Goal: Task Accomplishment & Management: Use online tool/utility

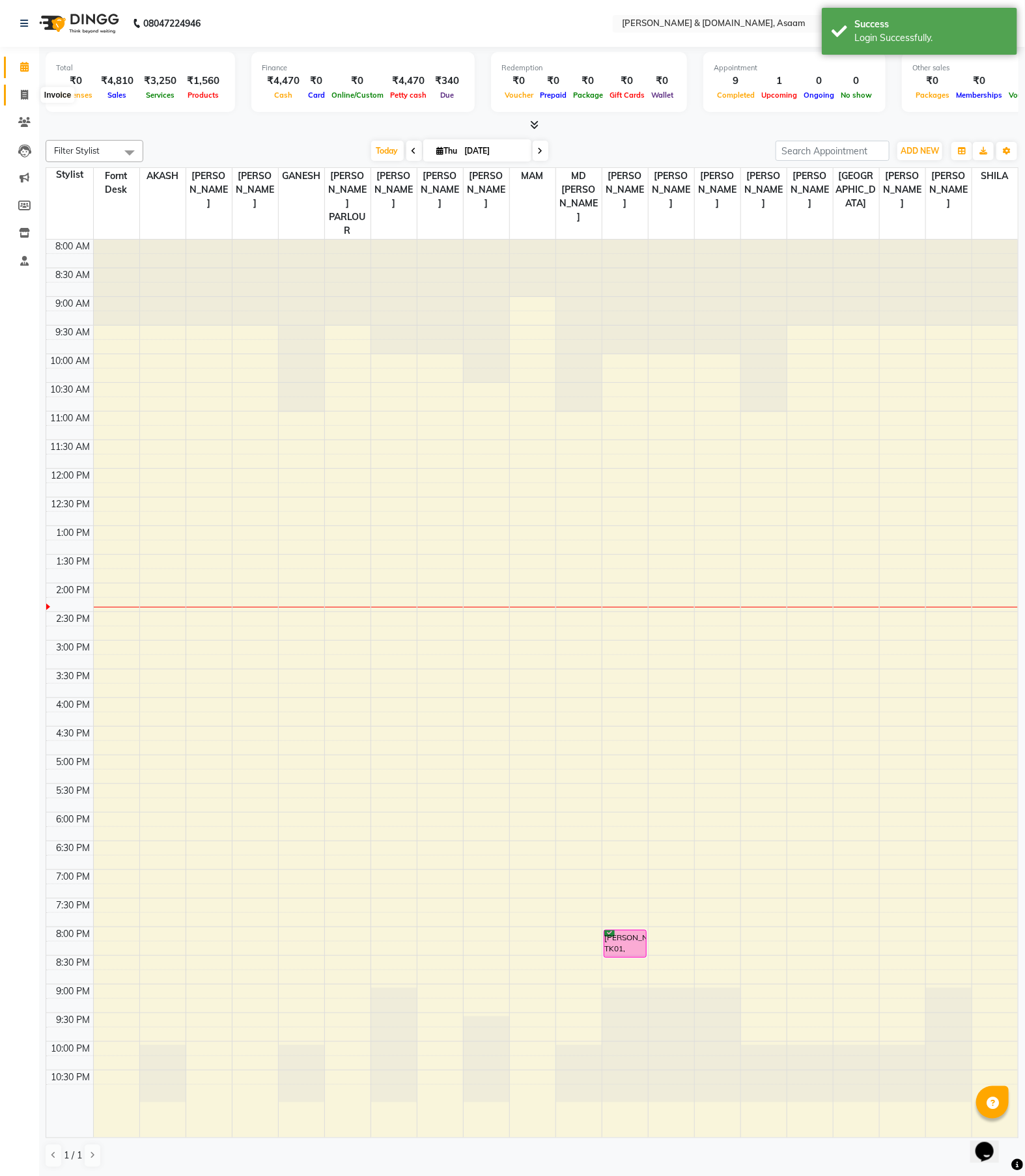
click at [21, 90] on icon at bounding box center [24, 95] width 7 height 9
select select "4608"
select select "service"
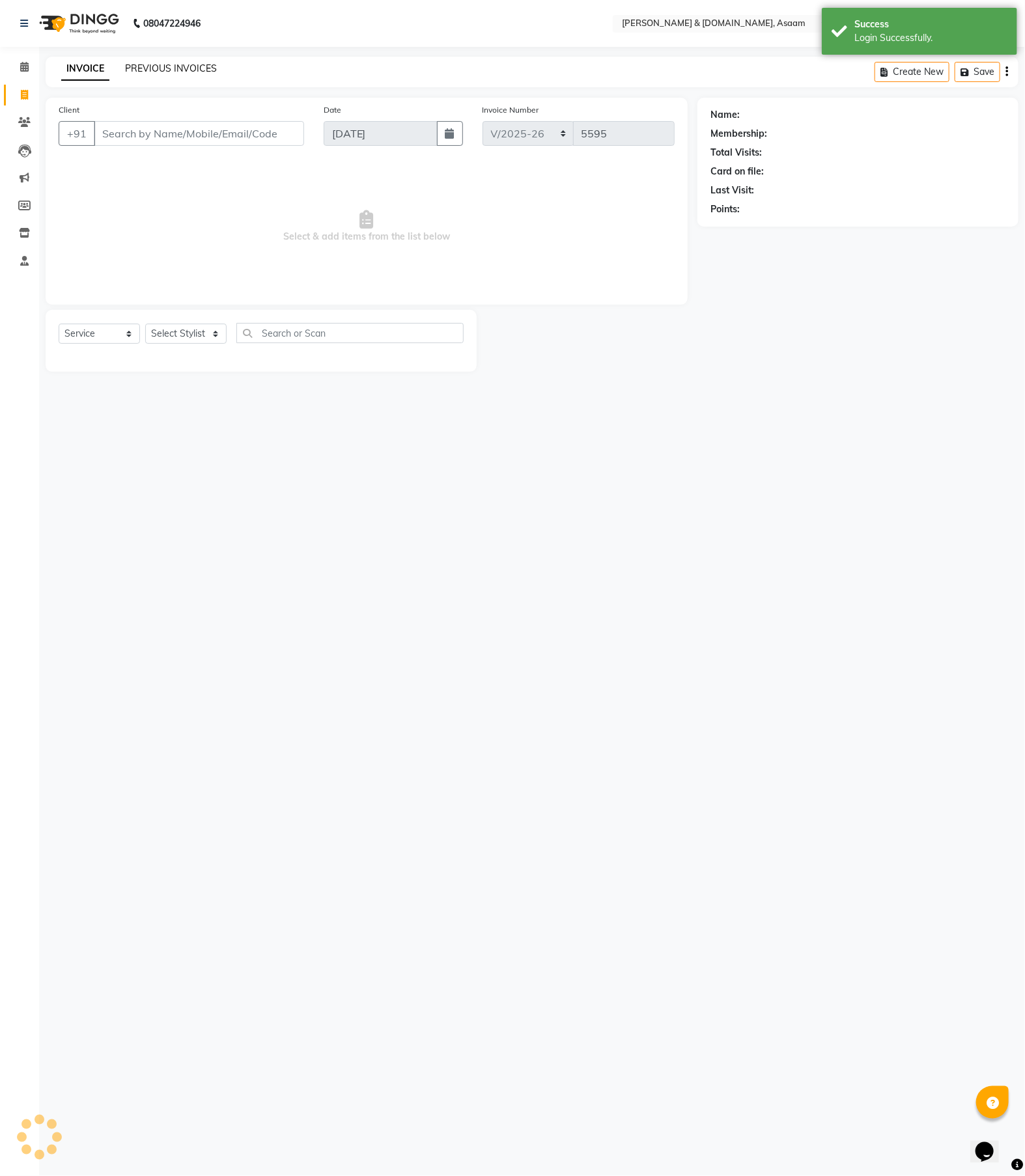
click at [158, 69] on link "PREVIOUS INVOICES" at bounding box center [171, 68] width 92 height 11
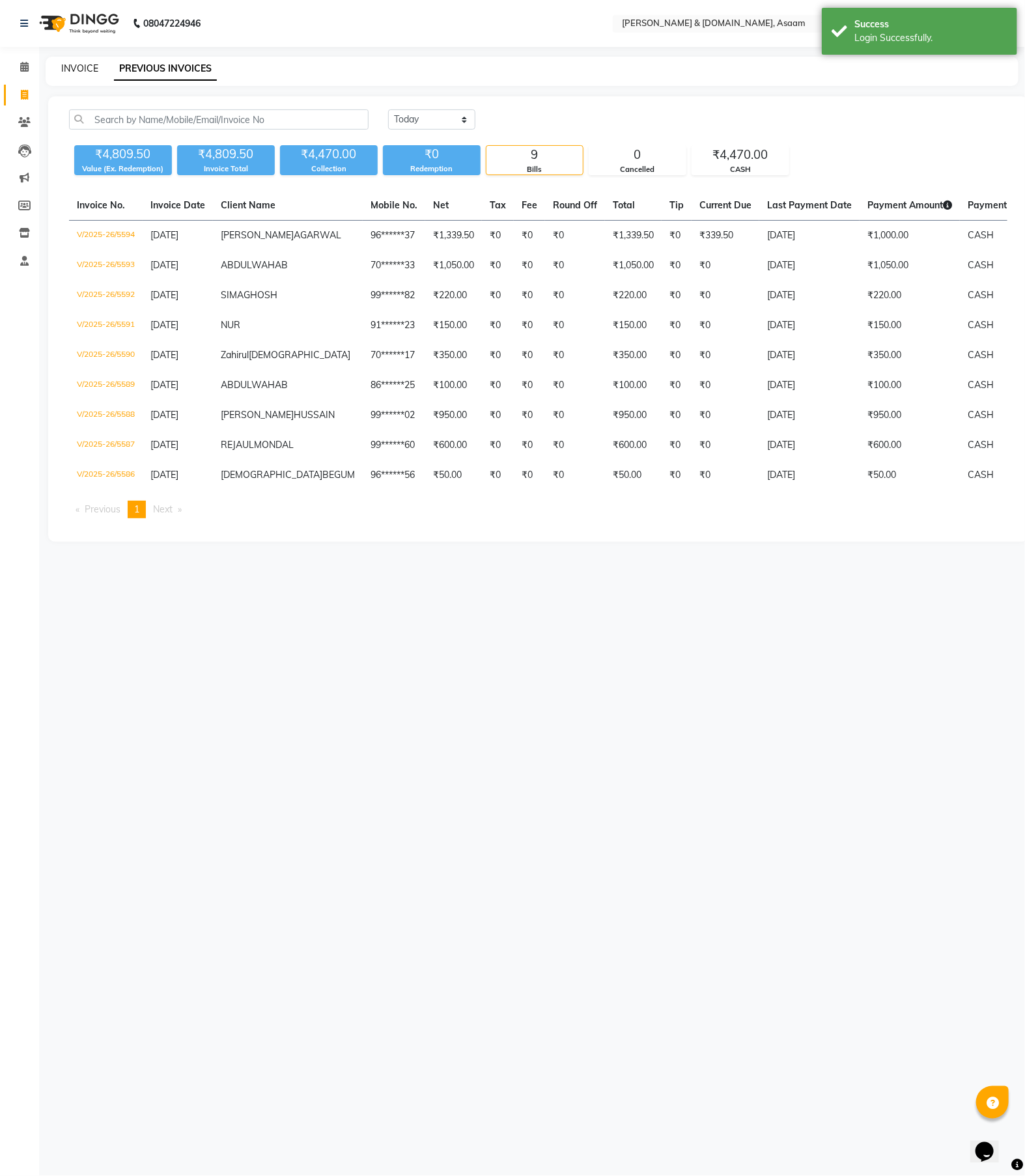
click at [97, 72] on link "INVOICE" at bounding box center [80, 68] width 37 height 11
select select "4608"
select select "service"
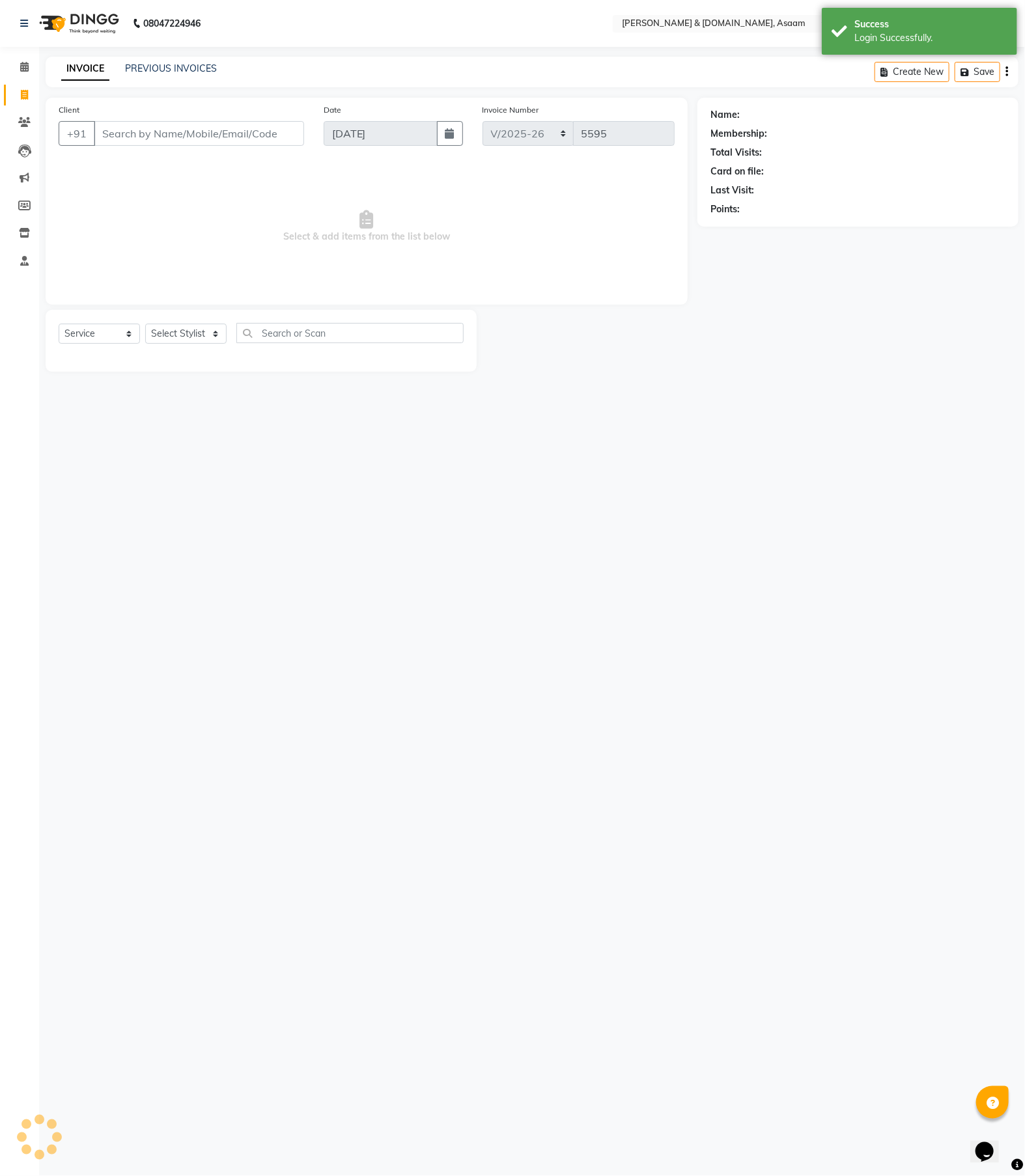
click at [153, 141] on input "Client" at bounding box center [199, 133] width 210 height 25
drag, startPoint x: 195, startPoint y: 133, endPoint x: 62, endPoint y: 124, distance: 133.3
click at [62, 124] on div "+91 V/2025-26/5194" at bounding box center [181, 133] width 245 height 25
type input "96******37"
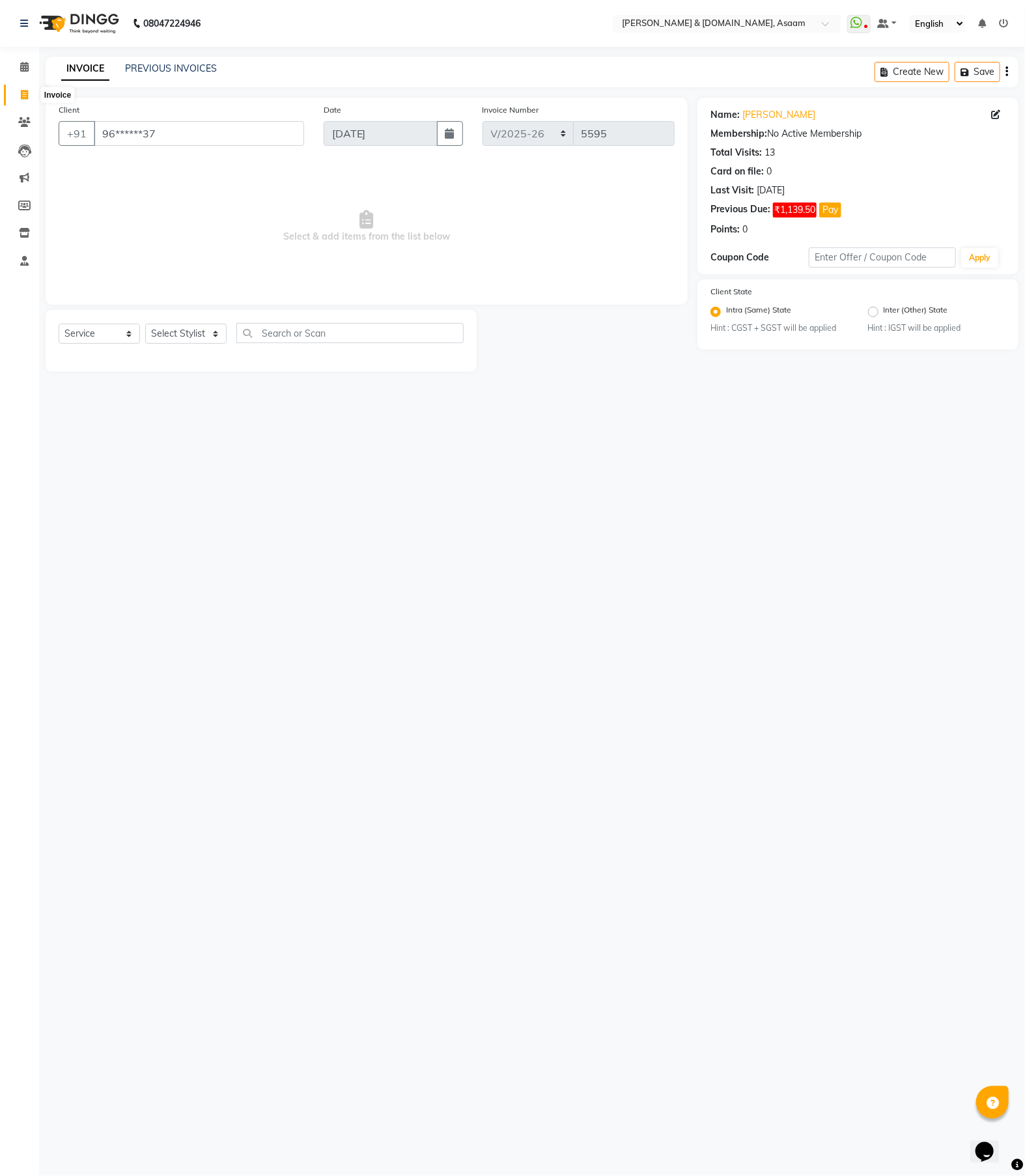
click at [22, 90] on icon at bounding box center [24, 95] width 7 height 9
select select "service"
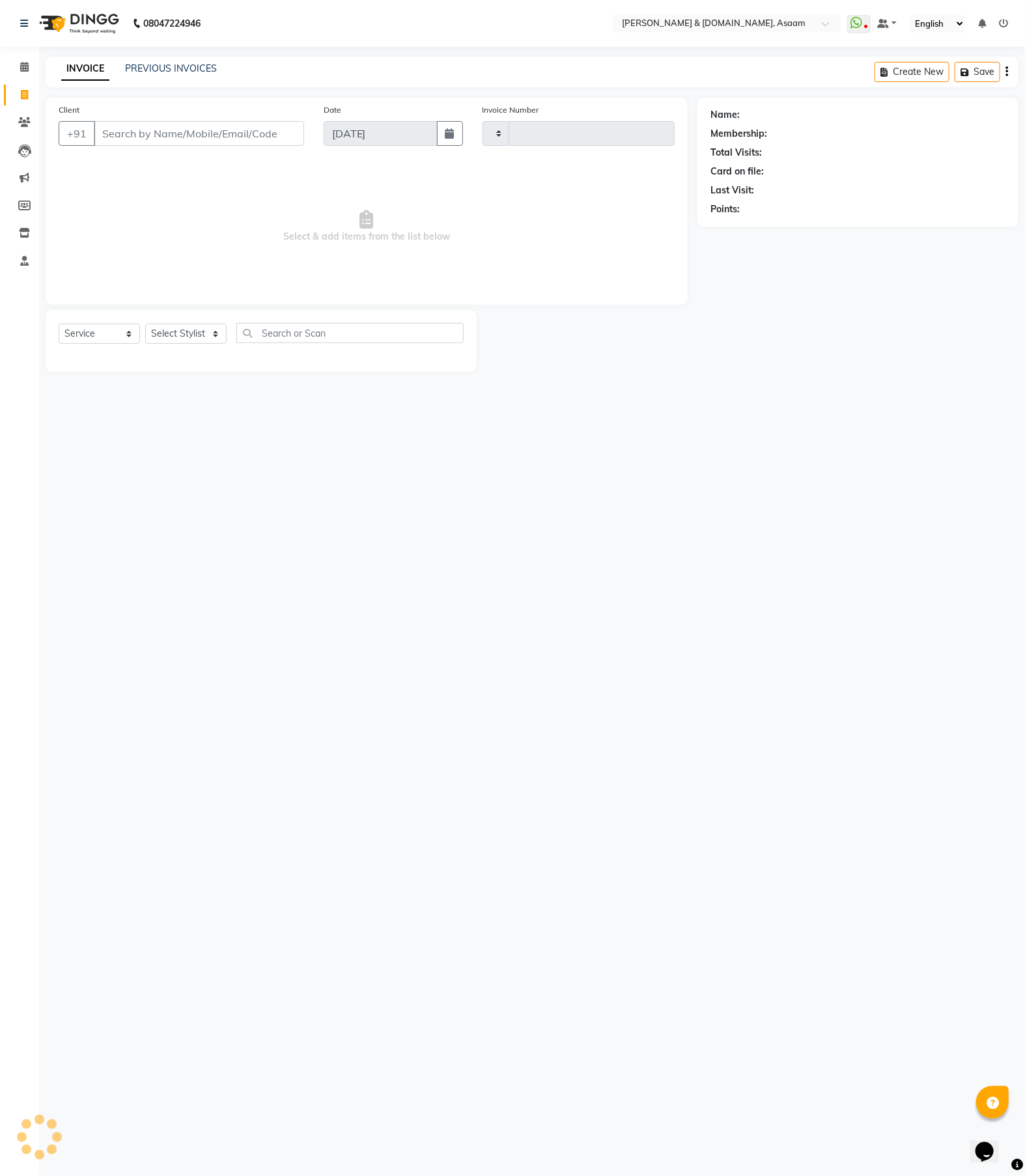
type input "5595"
select select "4608"
